Goal: Transaction & Acquisition: Purchase product/service

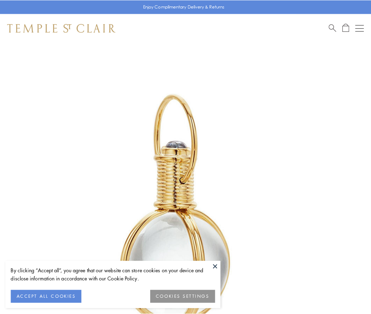
scroll to position [184, 0]
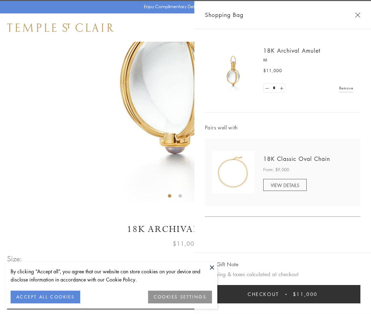
click at [283, 294] on button "Checkout $11,000" at bounding box center [282, 294] width 155 height 18
